Goal: Information Seeking & Learning: Compare options

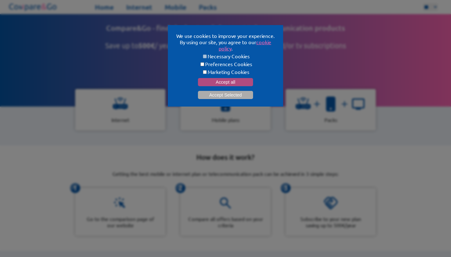
click at [222, 78] on button "Accept all" at bounding box center [225, 82] width 55 height 8
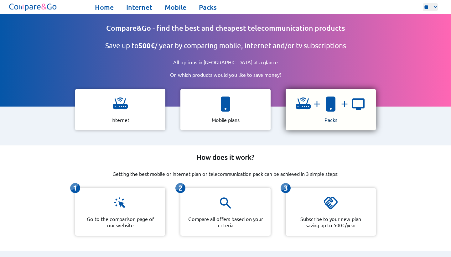
click at [320, 100] on img at bounding box center [317, 104] width 13 height 10
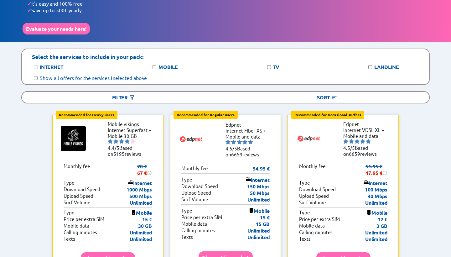
scroll to position [45, 0]
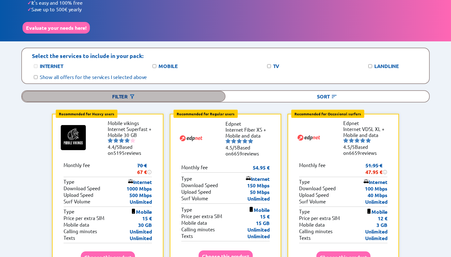
click at [138, 91] on div "Filter" at bounding box center [124, 96] width 204 height 11
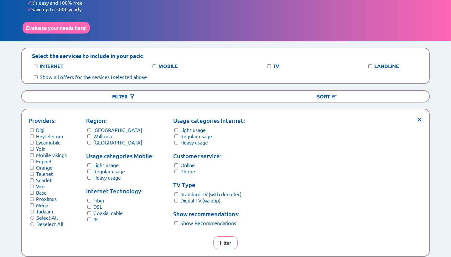
click at [102, 127] on label "[GEOGRAPHIC_DATA]" at bounding box center [117, 130] width 49 height 6
click at [93, 137] on form "Region: [GEOGRAPHIC_DATA] Wallonia [GEOGRAPHIC_DATA]" at bounding box center [120, 130] width 68 height 29
click at [112, 162] on label "Light usage" at bounding box center [105, 165] width 25 height 6
click at [105, 174] on label "Heavy usage" at bounding box center [107, 177] width 28 height 6
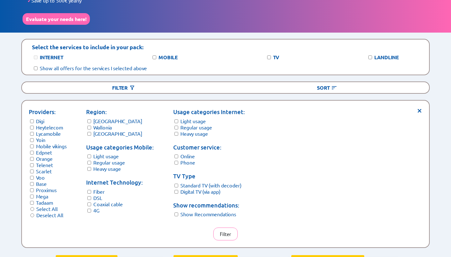
scroll to position [54, 0]
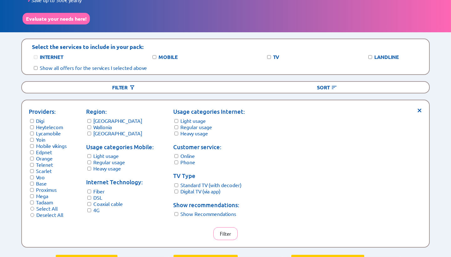
click at [198, 118] on label "Light usage" at bounding box center [193, 121] width 25 height 6
click at [197, 118] on label "Light usage" at bounding box center [193, 121] width 25 height 6
click at [222, 227] on button "Filter" at bounding box center [225, 233] width 24 height 13
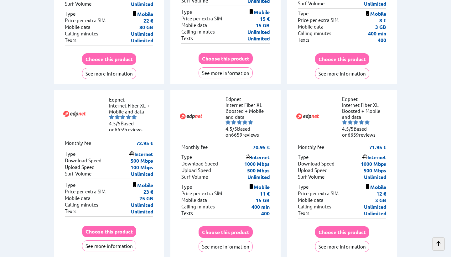
scroll to position [1111, 0]
